Goal: Information Seeking & Learning: Learn about a topic

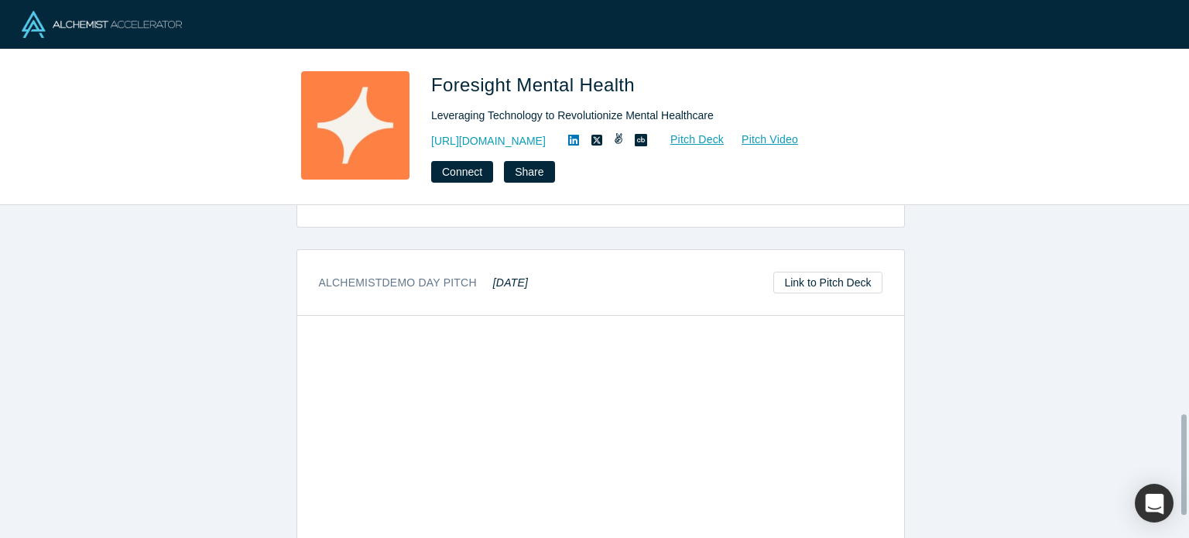
scroll to position [530, 0]
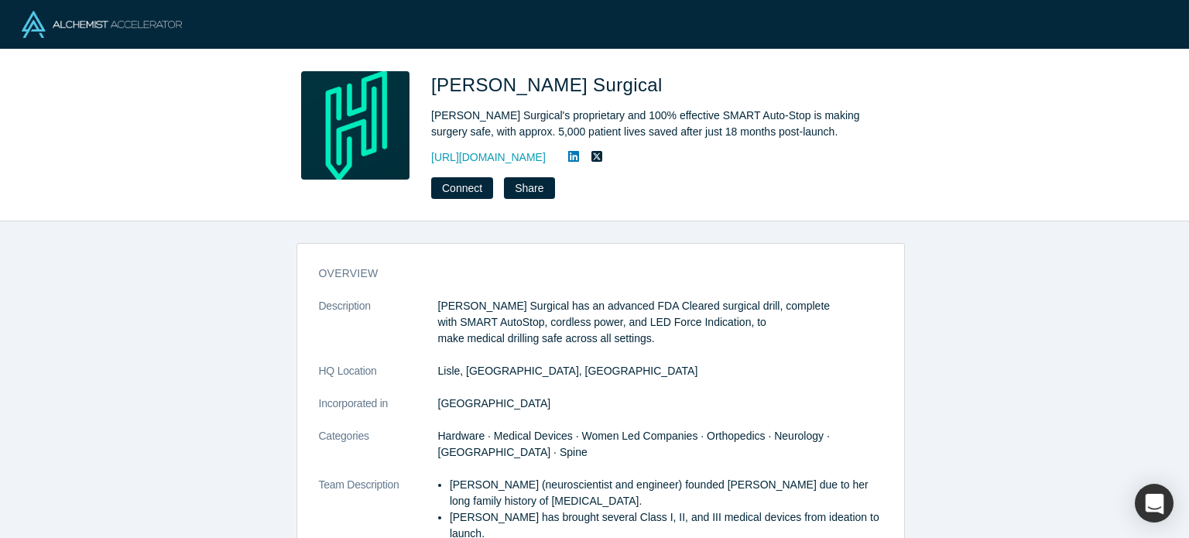
click at [577, 154] on icon at bounding box center [573, 156] width 11 height 12
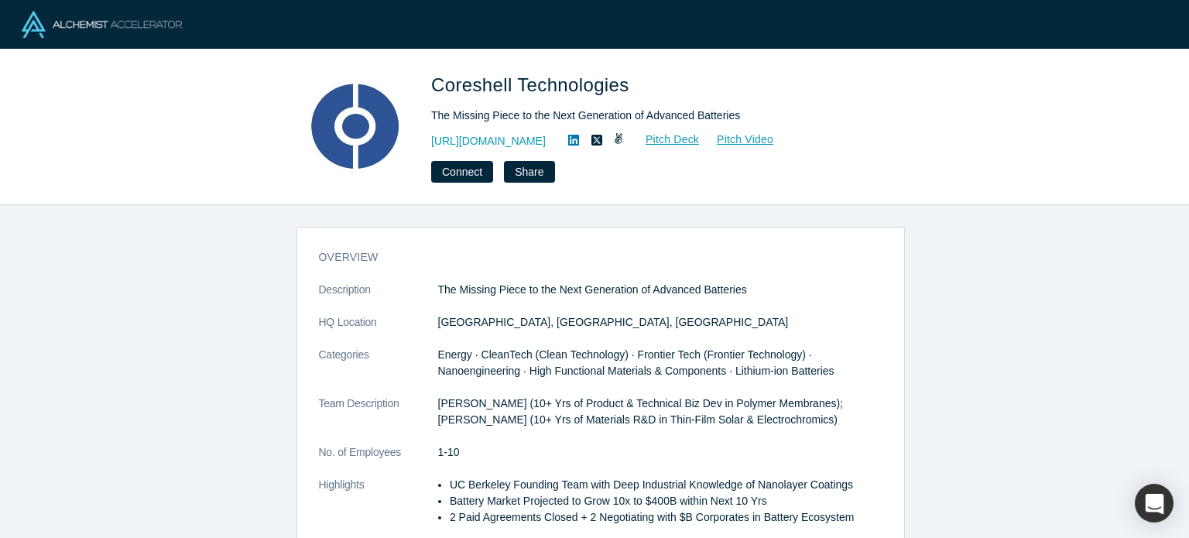
click at [579, 144] on icon at bounding box center [573, 140] width 11 height 11
